Goal: Task Accomplishment & Management: Use online tool/utility

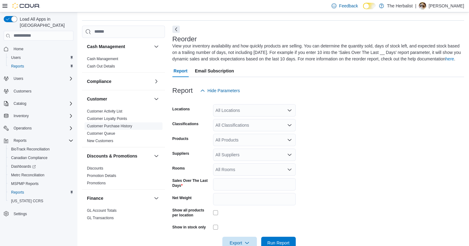
scroll to position [27, 0]
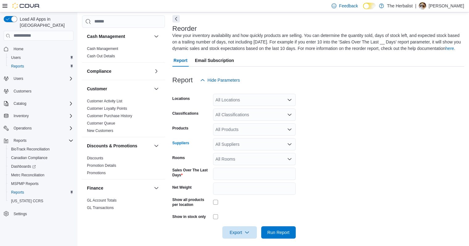
click at [229, 149] on div "All Suppliers" at bounding box center [254, 144] width 83 height 12
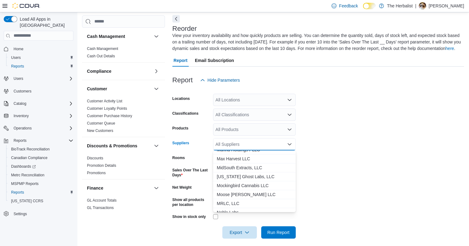
scroll to position [123, 0]
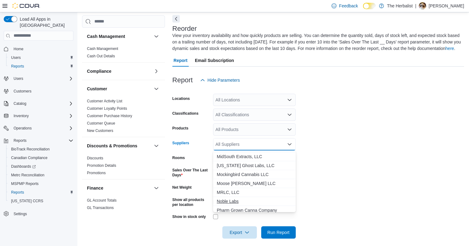
click at [228, 200] on span "Noble Labs" at bounding box center [254, 201] width 75 height 6
click at [245, 116] on div "All Classifications" at bounding box center [254, 115] width 83 height 12
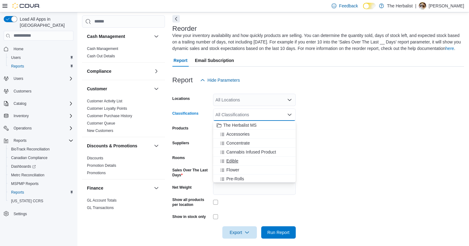
click at [236, 160] on span "Edible" at bounding box center [232, 161] width 12 height 6
click at [276, 232] on span "Run Report" at bounding box center [278, 232] width 22 height 6
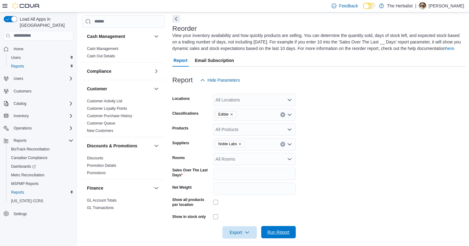
click at [280, 233] on span "Run Report" at bounding box center [278, 232] width 22 height 6
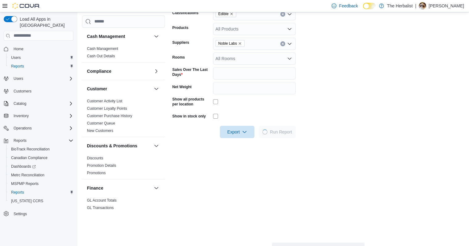
scroll to position [150, 0]
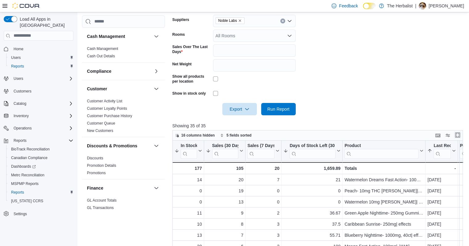
click at [459, 135] on button "Enter fullscreen" at bounding box center [457, 134] width 7 height 7
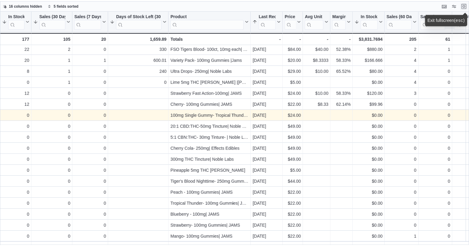
scroll to position [154, 0]
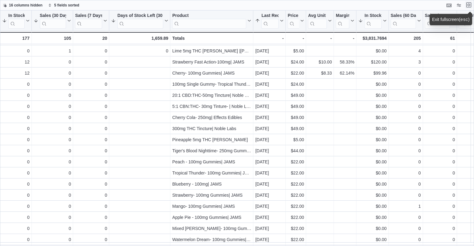
click at [470, 6] on button "Exit fullscreen" at bounding box center [468, 4] width 7 height 7
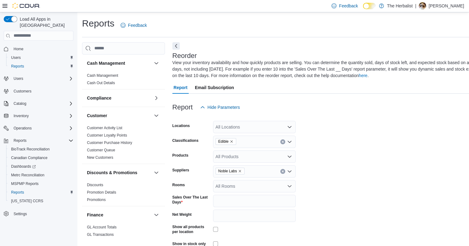
click at [282, 141] on icon "Clear input" at bounding box center [283, 142] width 2 height 2
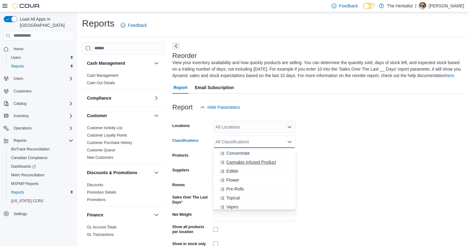
scroll to position [31, 0]
click at [232, 195] on span "Vapes" at bounding box center [232, 193] width 12 height 6
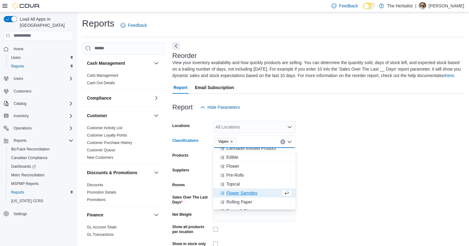
click at [339, 186] on form "Locations All Locations Classifications Vapes Combo box. Selected. Vapes. Press…" at bounding box center [319, 189] width 294 height 152
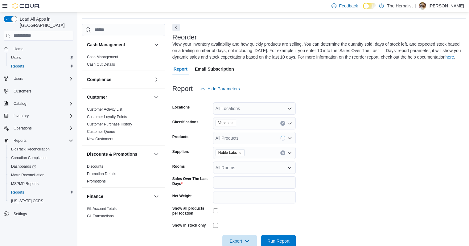
scroll to position [93, 0]
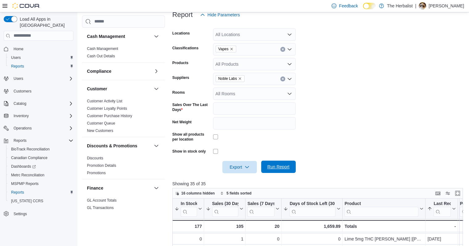
click at [281, 167] on span "Run Report" at bounding box center [278, 167] width 22 height 6
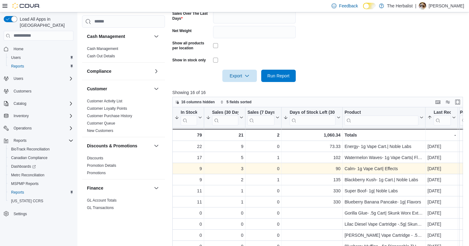
scroll to position [185, 0]
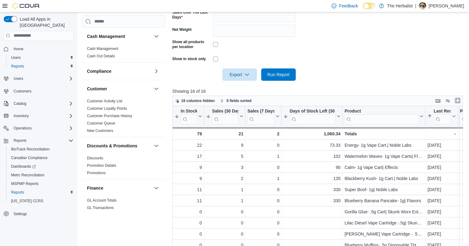
click at [456, 101] on button "Enter fullscreen" at bounding box center [457, 100] width 7 height 7
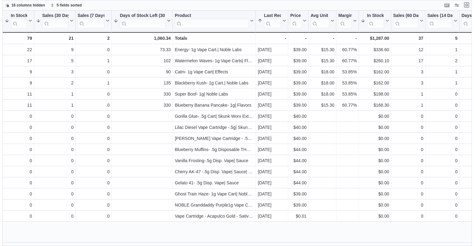
scroll to position [0, 0]
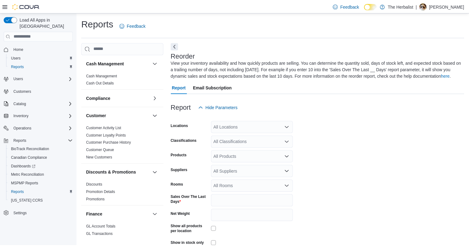
scroll to position [27, 0]
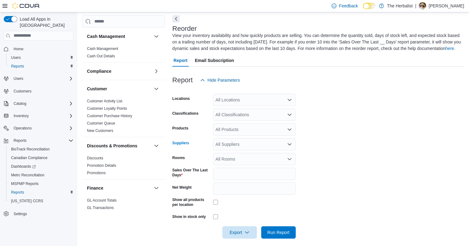
click at [289, 145] on icon "Open list of options" at bounding box center [289, 144] width 5 height 5
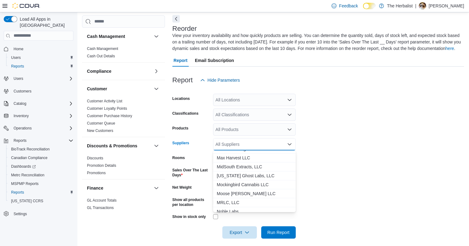
scroll to position [123, 0]
click at [232, 199] on span "Noble Labs" at bounding box center [254, 201] width 75 height 6
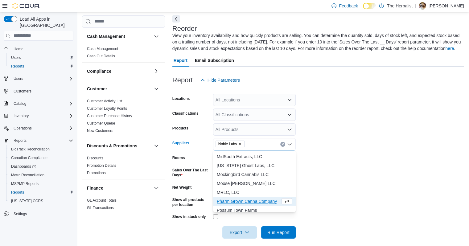
click at [253, 115] on div "All Classifications" at bounding box center [254, 115] width 83 height 12
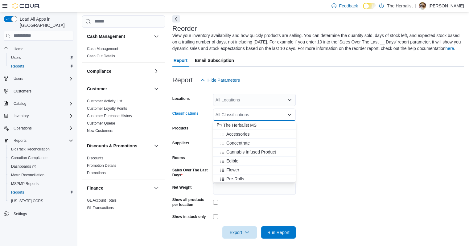
click at [239, 143] on span "Concentrate" at bounding box center [237, 143] width 23 height 6
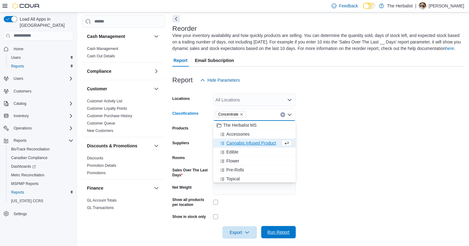
click at [268, 236] on span "Run Report" at bounding box center [278, 232] width 27 height 12
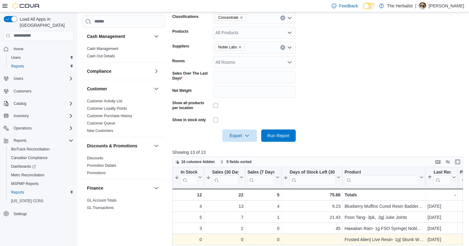
scroll to position [89, 0]
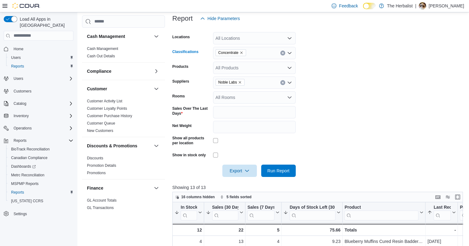
click at [282, 54] on icon "Clear input" at bounding box center [283, 53] width 2 height 2
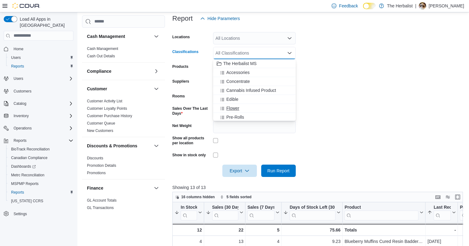
click at [238, 109] on span "Flower" at bounding box center [232, 108] width 13 height 6
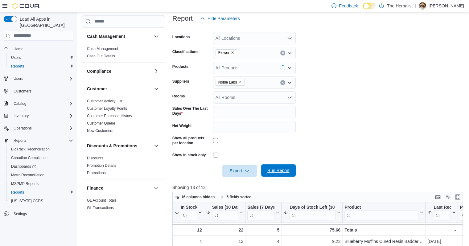
click at [274, 170] on span "Run Report" at bounding box center [278, 170] width 22 height 6
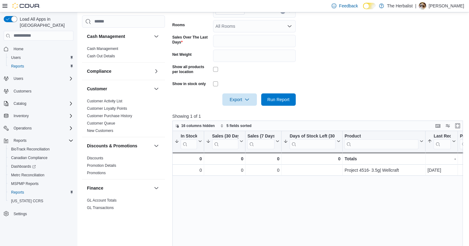
scroll to position [89, 0]
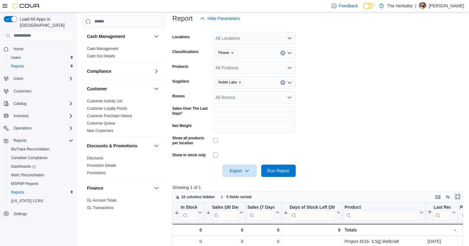
click at [460, 197] on button "Enter fullscreen" at bounding box center [457, 196] width 7 height 7
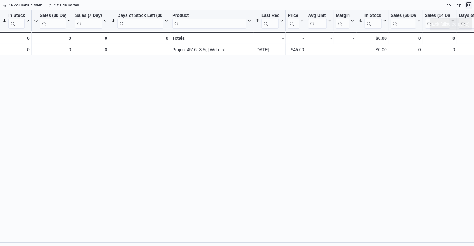
click at [467, 8] on button "Exit fullscreen" at bounding box center [468, 4] width 7 height 7
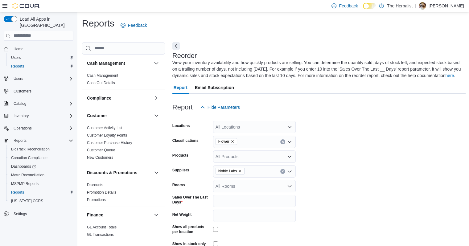
click at [232, 141] on icon "Remove Flower from selection in this group" at bounding box center [233, 142] width 4 height 4
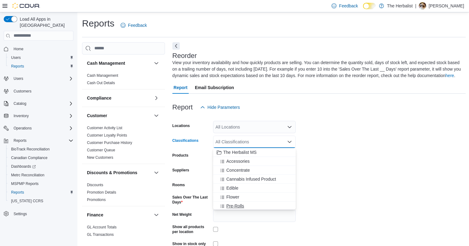
scroll to position [31, 0]
click at [232, 193] on span "Vapes" at bounding box center [232, 193] width 12 height 6
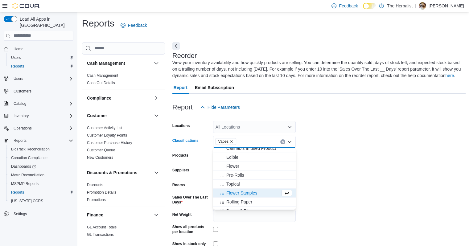
click at [329, 172] on form "Locations All Locations Classifications Vapes Combo box. Selected. Vapes. Press…" at bounding box center [319, 189] width 294 height 152
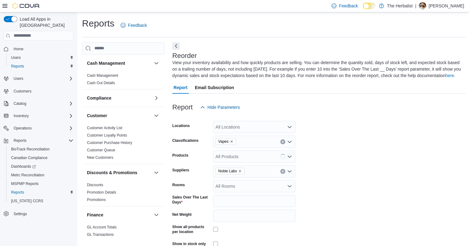
click at [283, 170] on button "Clear input" at bounding box center [282, 171] width 5 height 5
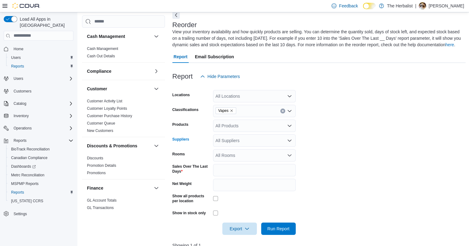
click at [241, 143] on div "All Suppliers" at bounding box center [254, 140] width 83 height 12
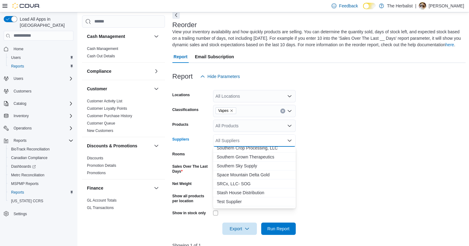
scroll to position [247, 0]
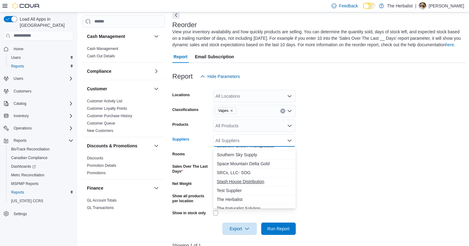
click at [231, 180] on span "Stash House Distribution" at bounding box center [254, 182] width 75 height 6
click at [277, 229] on span "Run Report" at bounding box center [278, 228] width 22 height 6
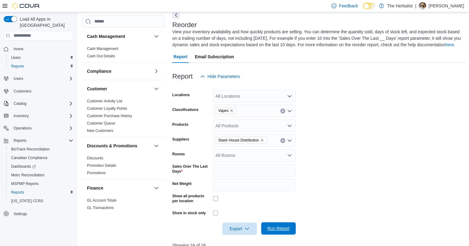
click at [271, 227] on span "Run Report" at bounding box center [278, 228] width 22 height 6
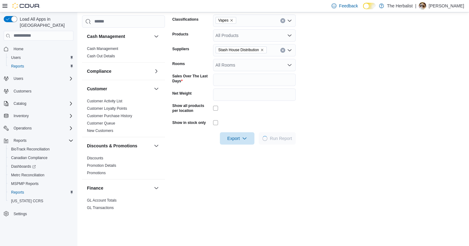
scroll to position [154, 0]
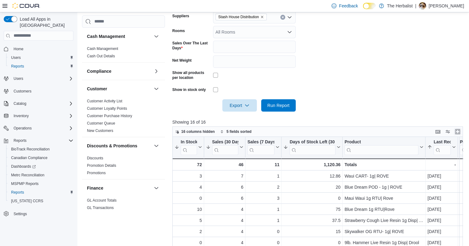
click at [459, 131] on button "Enter fullscreen" at bounding box center [457, 131] width 7 height 7
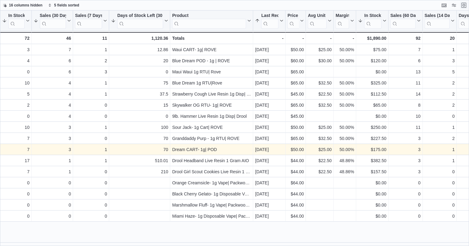
scroll to position [0, 0]
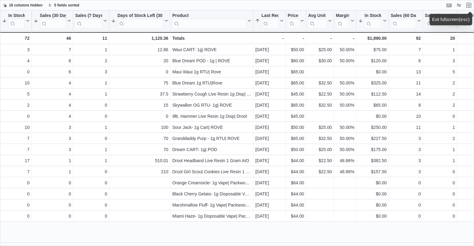
click at [405, 4] on div "16 columns hidden 5 fields sorted" at bounding box center [237, 5] width 474 height 10
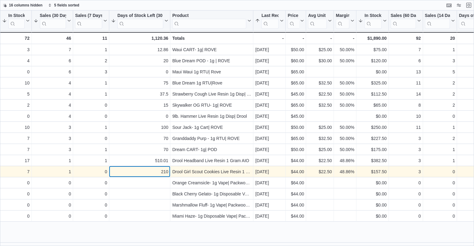
drag, startPoint x: 216, startPoint y: 107, endPoint x: 133, endPoint y: 174, distance: 107.0
click at [133, 174] on div "210" at bounding box center [139, 171] width 57 height 7
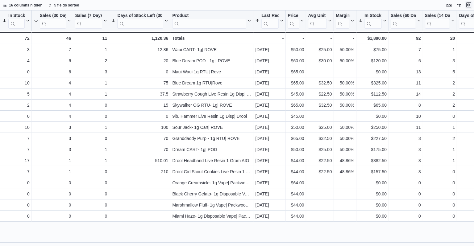
click at [468, 6] on button "Exit fullscreen" at bounding box center [468, 4] width 7 height 7
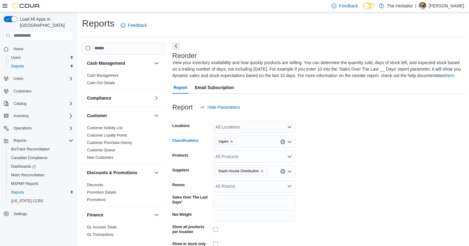
click at [282, 142] on icon "Clear input" at bounding box center [283, 142] width 2 height 2
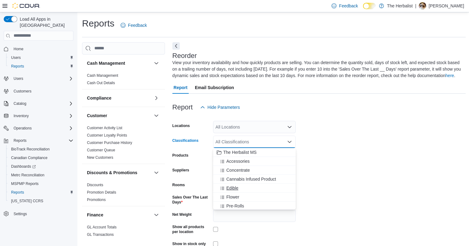
click at [236, 188] on span "Edible" at bounding box center [232, 188] width 12 height 6
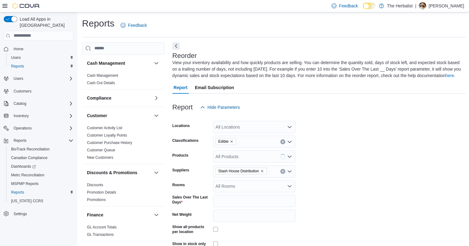
click at [339, 184] on form "Locations All Locations Classifications Edible Products All Products Suppliers …" at bounding box center [319, 189] width 294 height 152
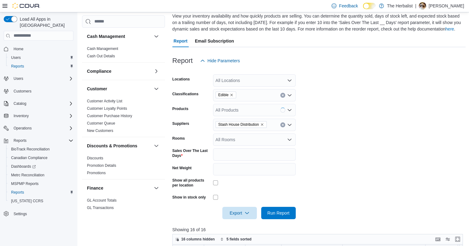
scroll to position [62, 0]
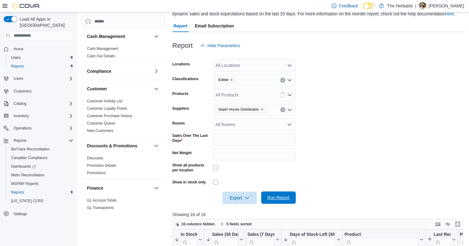
click at [275, 197] on span "Run Report" at bounding box center [278, 198] width 22 height 6
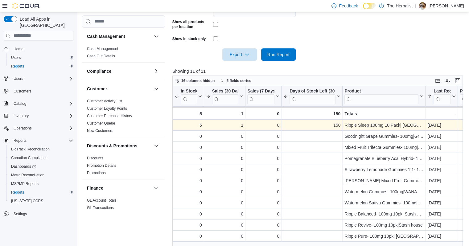
scroll to position [216, 0]
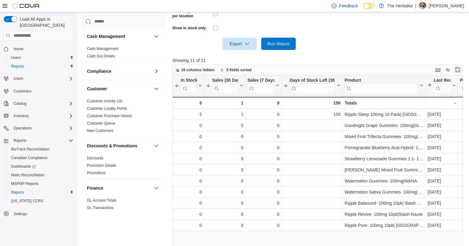
click at [460, 72] on button "Enter fullscreen" at bounding box center [457, 69] width 7 height 7
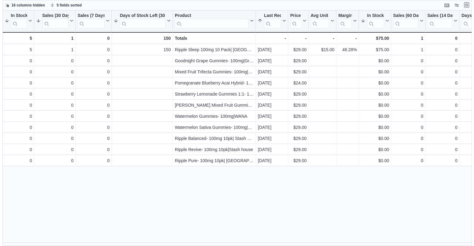
scroll to position [0, 0]
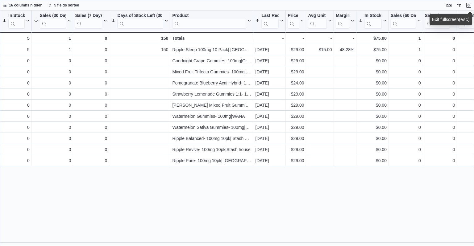
click at [341, 205] on div "In Stock Qty Sorted by In Stock Cost, descending , then sorted by Last Received…" at bounding box center [237, 128] width 474 height 236
click at [470, 5] on button "Exit fullscreen" at bounding box center [468, 4] width 7 height 7
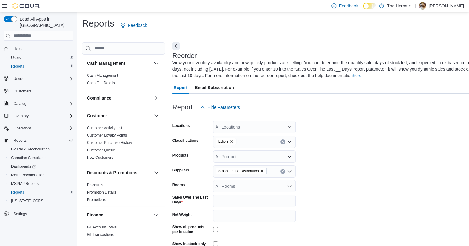
click at [282, 145] on div "Edible" at bounding box center [254, 142] width 83 height 12
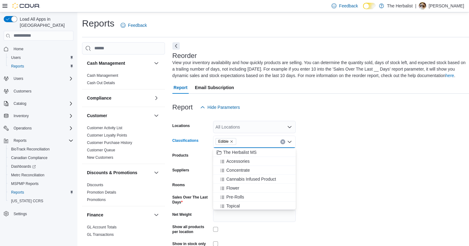
click at [282, 143] on icon "Clear input" at bounding box center [283, 142] width 2 height 2
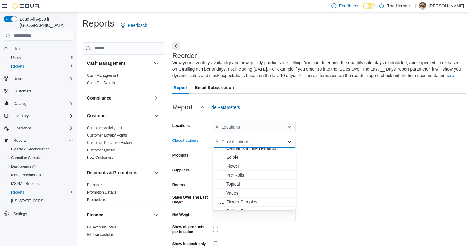
click at [237, 192] on span "Vapes" at bounding box center [232, 193] width 12 height 6
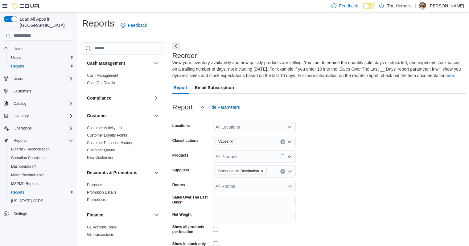
click at [303, 184] on form "Locations All Locations Classifications Vapes Products All Products Suppliers S…" at bounding box center [319, 189] width 294 height 152
click at [285, 173] on div "Stash House Distribution" at bounding box center [254, 171] width 83 height 12
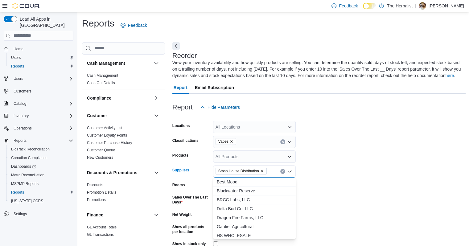
click at [282, 171] on icon "Clear input" at bounding box center [283, 171] width 2 height 2
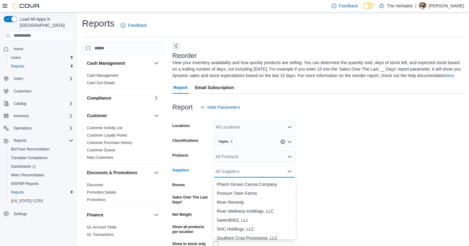
scroll to position [216, 0]
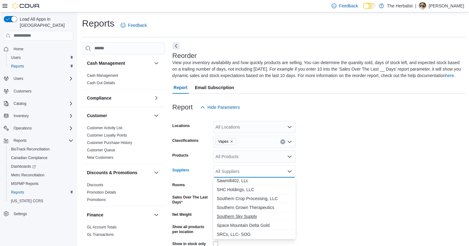
click at [239, 217] on span "Southern Sky Supply" at bounding box center [254, 216] width 75 height 6
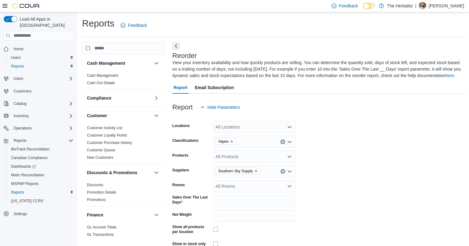
click at [311, 202] on form "Locations All Locations Classifications Vapes Products All Products Suppliers S…" at bounding box center [319, 189] width 294 height 152
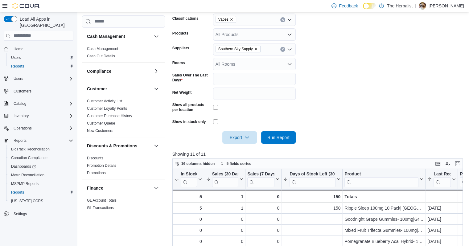
scroll to position [123, 0]
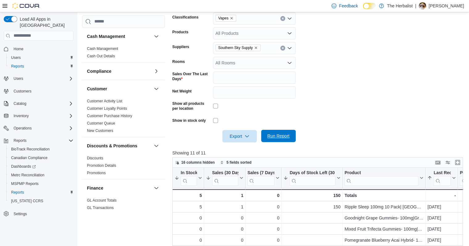
click at [282, 134] on span "Run Report" at bounding box center [278, 136] width 22 height 6
click at [461, 162] on button "Enter fullscreen" at bounding box center [457, 161] width 7 height 7
